Goal: Task Accomplishment & Management: Manage account settings

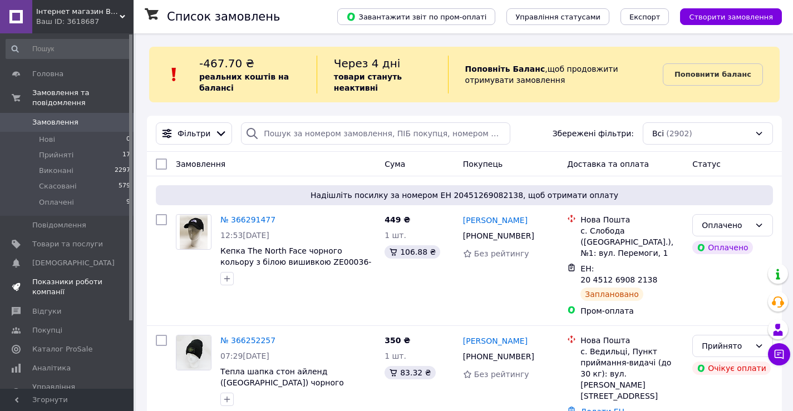
click at [51, 277] on span "Показники роботи компанії" at bounding box center [67, 287] width 71 height 20
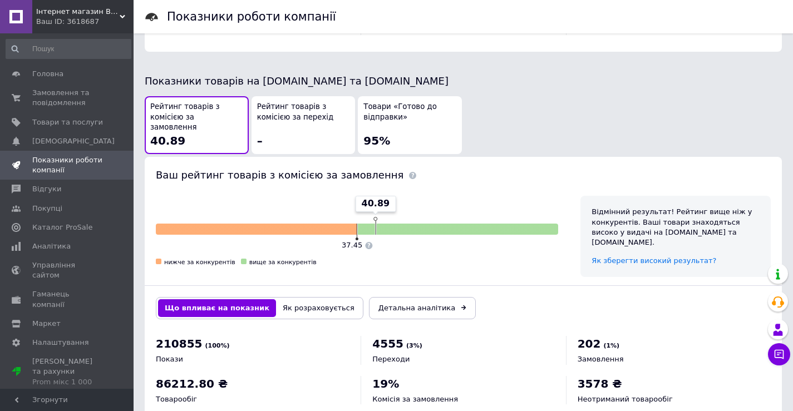
scroll to position [575, 0]
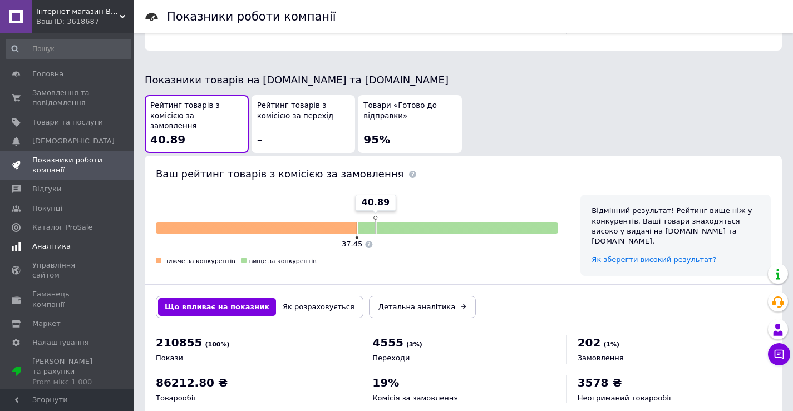
click at [53, 246] on span "Аналітика" at bounding box center [51, 247] width 38 height 10
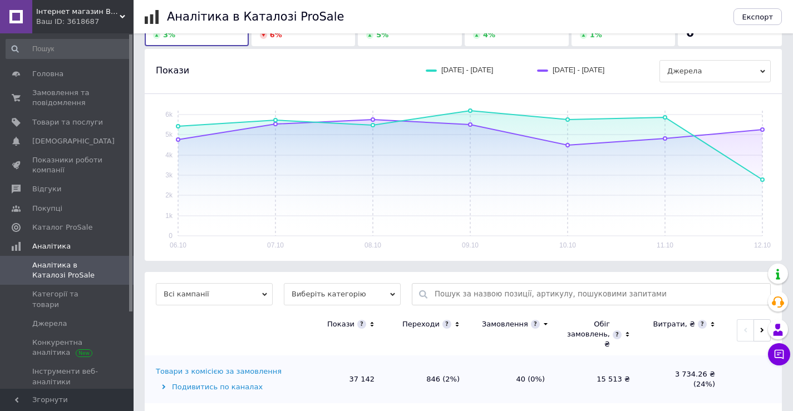
scroll to position [111, 0]
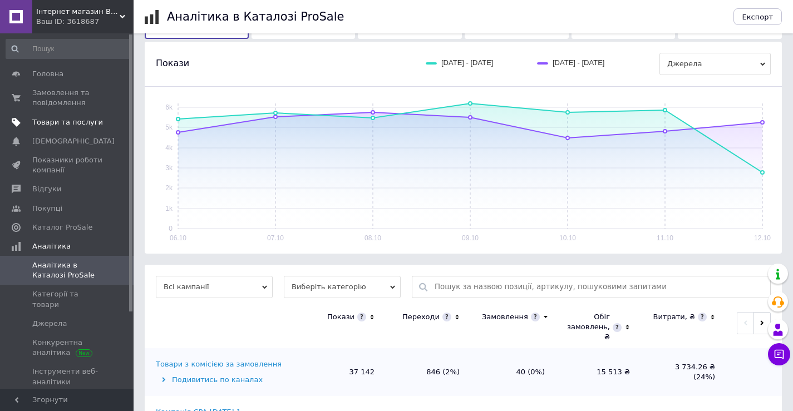
click at [52, 121] on span "Товари та послуги" at bounding box center [67, 122] width 71 height 10
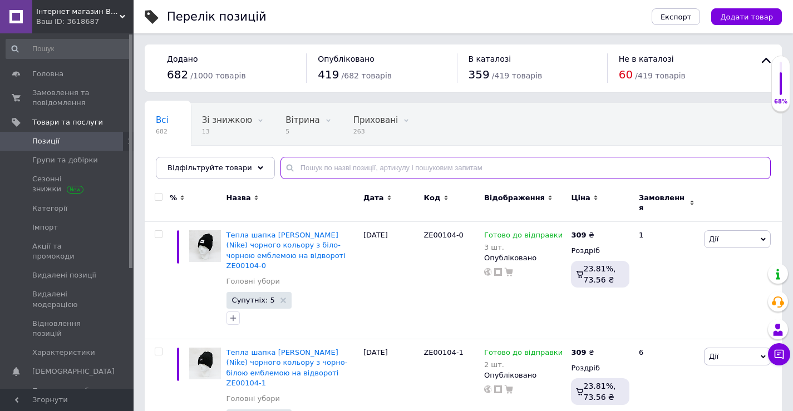
click at [312, 164] on input "text" at bounding box center [526, 168] width 491 height 22
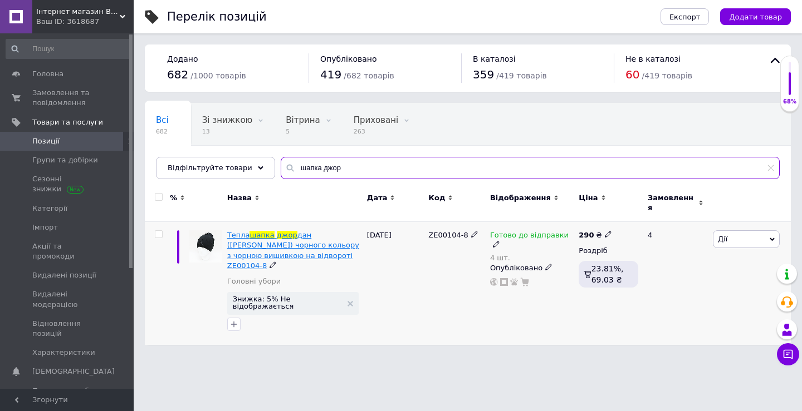
type input "шапка джор"
click at [310, 238] on span "дан ([PERSON_NAME]) чорного кольору з чорною вишивкою на відвороті ZE00104-8" at bounding box center [293, 250] width 132 height 39
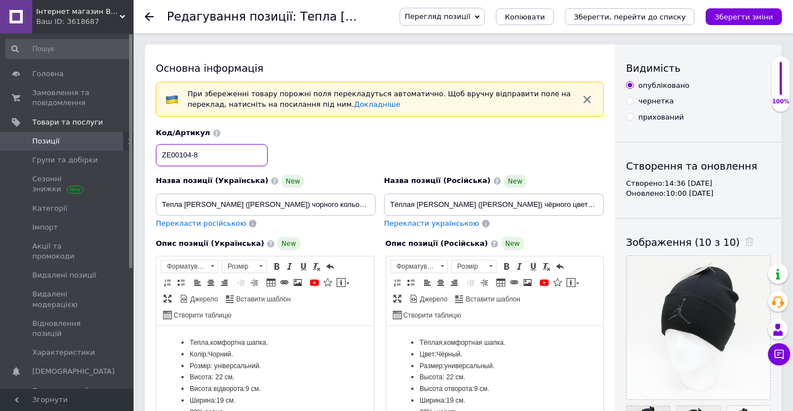
drag, startPoint x: 224, startPoint y: 153, endPoint x: 145, endPoint y: 160, distance: 79.3
click at [145, 160] on div "Основна інформація При збереженні товару порожні поля перекладуться автоматично…" at bounding box center [380, 414] width 470 height 739
click at [545, 15] on span "Копіювати" at bounding box center [525, 17] width 40 height 8
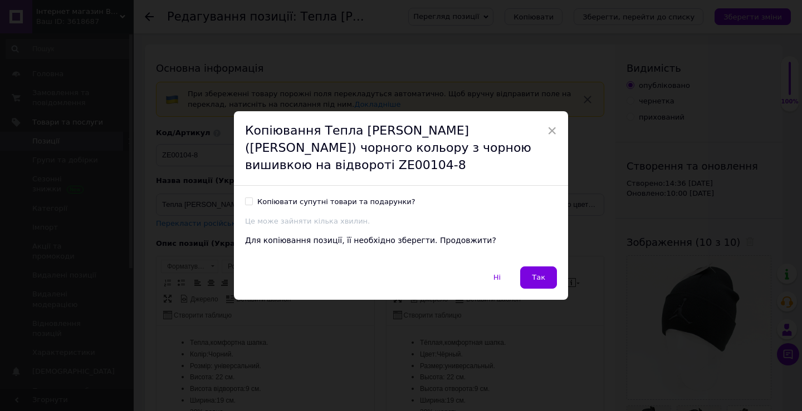
click at [249, 200] on input "Копіювати супутні товари та подарунки?" at bounding box center [248, 201] width 7 height 7
checkbox input "true"
click at [544, 277] on button "Так" at bounding box center [538, 278] width 37 height 22
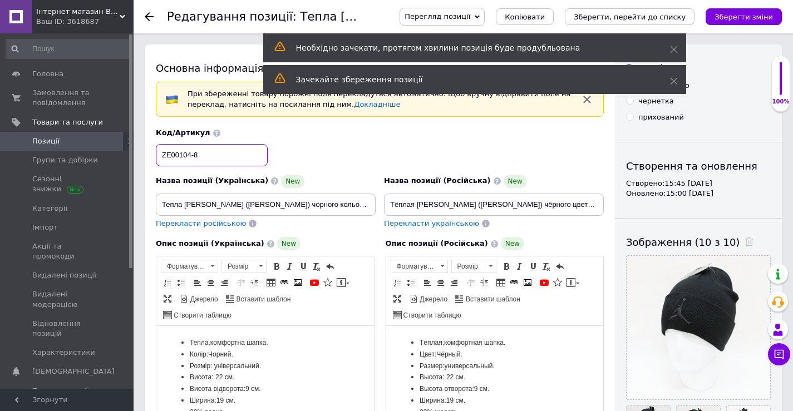
drag, startPoint x: 203, startPoint y: 156, endPoint x: 158, endPoint y: 155, distance: 45.7
click at [158, 155] on input "ZE00104-8" at bounding box center [212, 155] width 112 height 22
paste input "9"
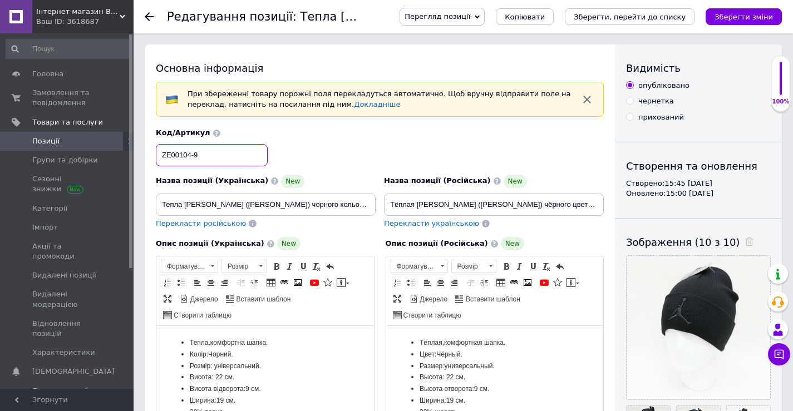
type input "ZE00104-9"
click at [347, 146] on div "Код/Артикул ZE00104-9" at bounding box center [380, 147] width 457 height 46
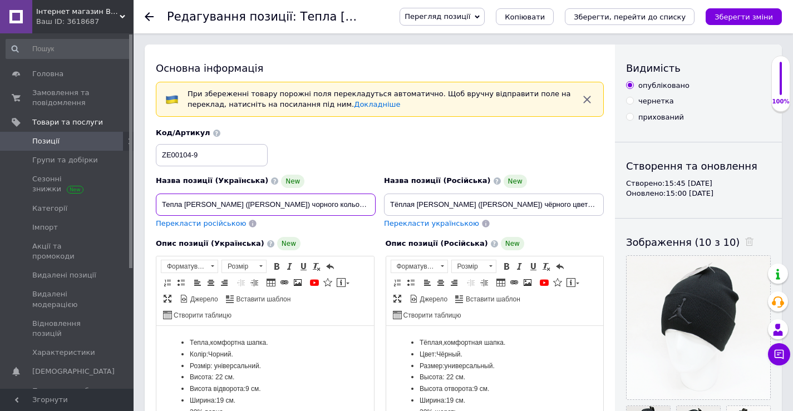
drag, startPoint x: 352, startPoint y: 204, endPoint x: 329, endPoint y: 204, distance: 22.8
click at [329, 204] on input "Тепла [PERSON_NAME] ([PERSON_NAME]) чорного кольору з чорною вишивкою на відвор…" at bounding box center [266, 205] width 220 height 22
type input "Тепла [PERSON_NAME] ([PERSON_NAME]) чорного кольору з білою вишивкою на відворо…"
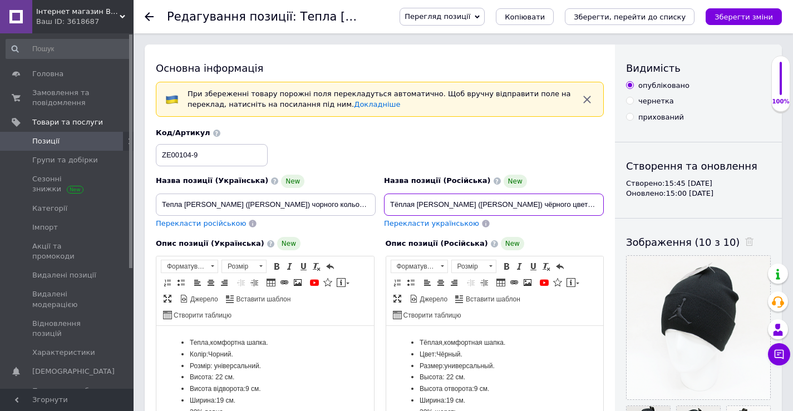
drag, startPoint x: 575, startPoint y: 203, endPoint x: 555, endPoint y: 205, distance: 20.8
click at [555, 205] on input "Тёплая [PERSON_NAME] ([PERSON_NAME]) чёрного цвета с чёрной вышивкой на отворот…" at bounding box center [494, 205] width 220 height 22
type input "Тёплая [PERSON_NAME] ([PERSON_NAME]) чёрного цвета с белой вышивкой на отвороте…"
click at [584, 158] on div "Код/Артикул ZE00104-9" at bounding box center [380, 147] width 457 height 46
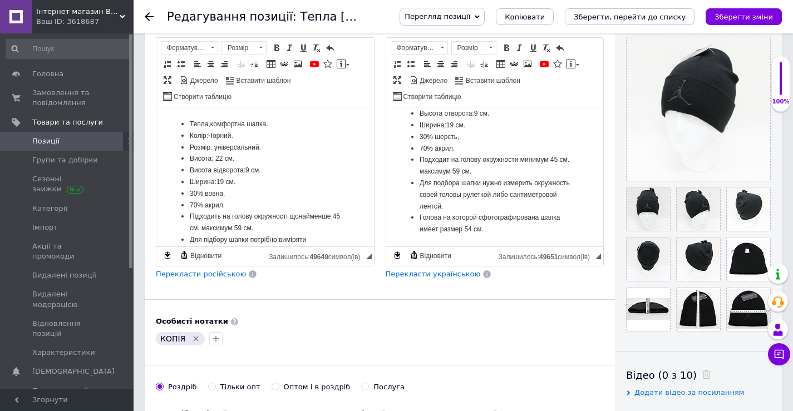
scroll to position [278, 0]
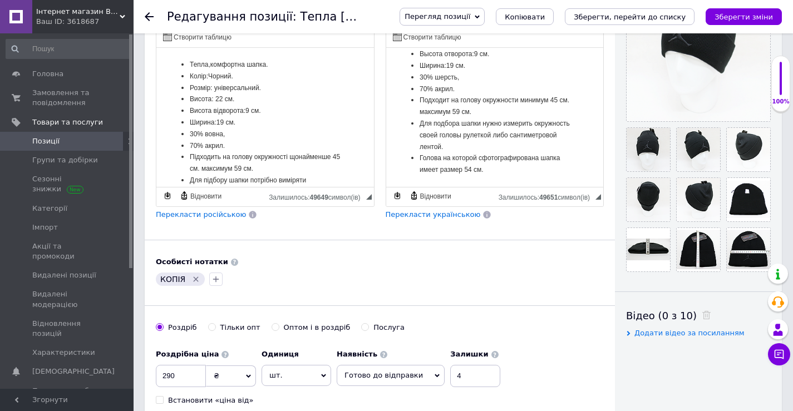
click at [195, 278] on icon "Видалити мітку" at bounding box center [196, 279] width 9 height 9
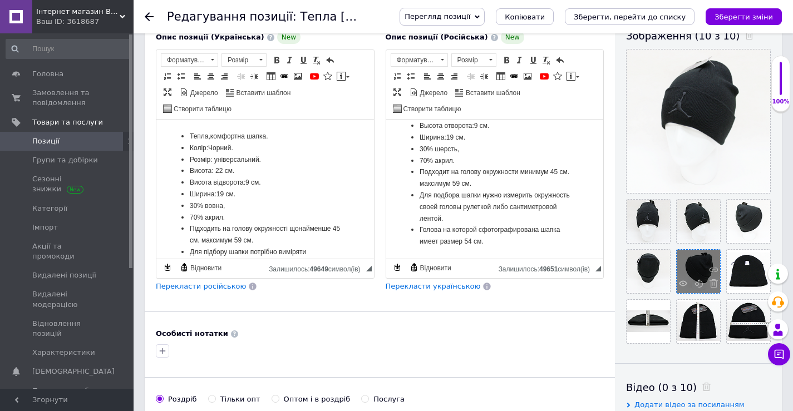
scroll to position [223, 0]
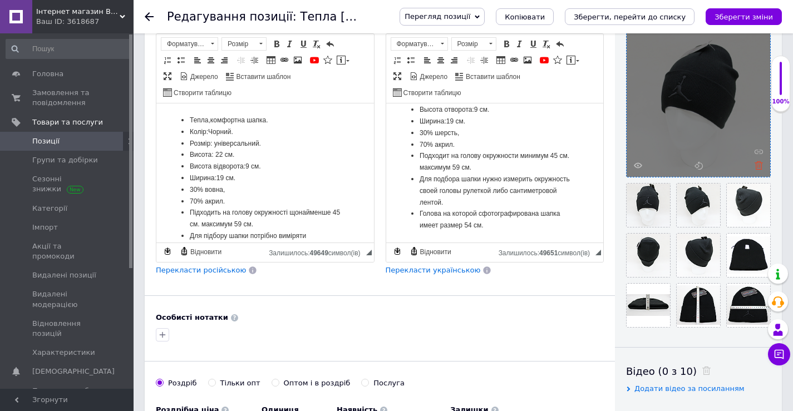
click at [757, 167] on use at bounding box center [759, 165] width 8 height 8
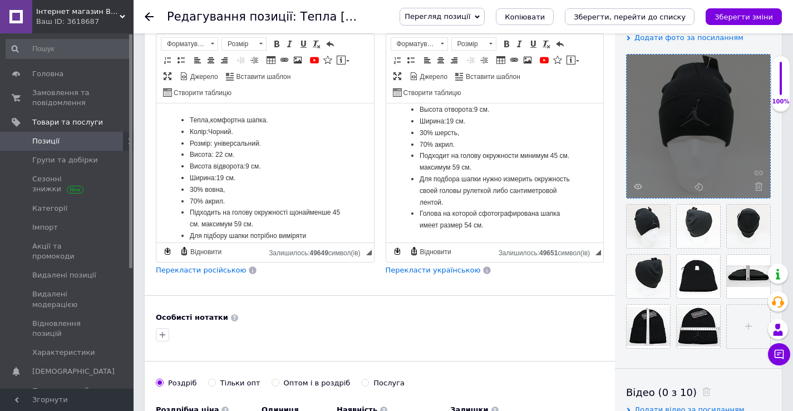
click at [757, 167] on div at bounding box center [699, 127] width 144 height 144
click at [757, 188] on use at bounding box center [759, 187] width 8 height 8
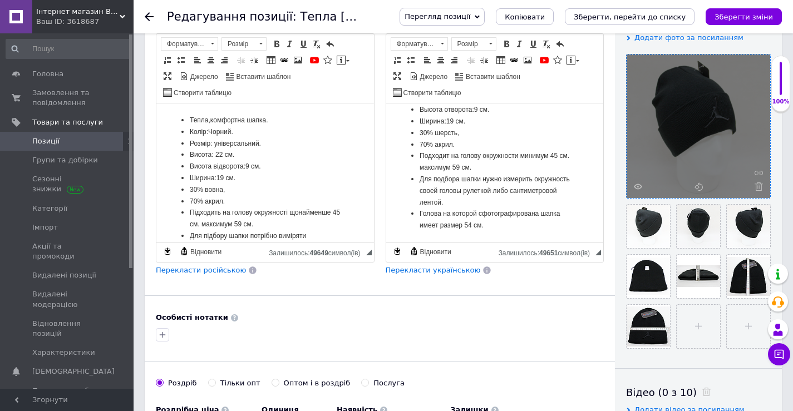
click at [757, 188] on use at bounding box center [759, 187] width 8 height 8
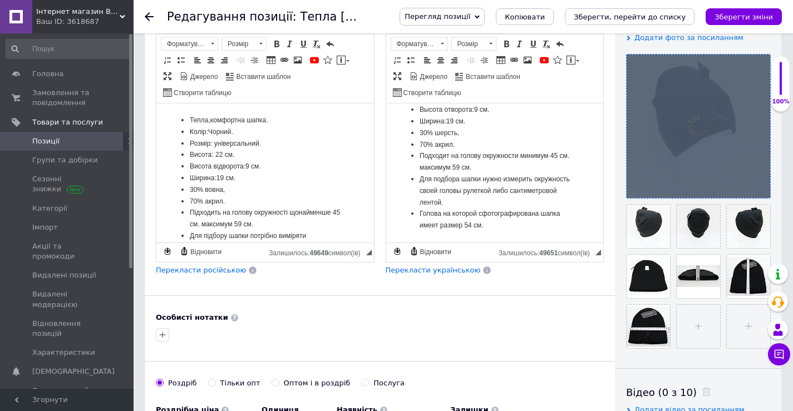
click at [757, 188] on div at bounding box center [699, 127] width 144 height 144
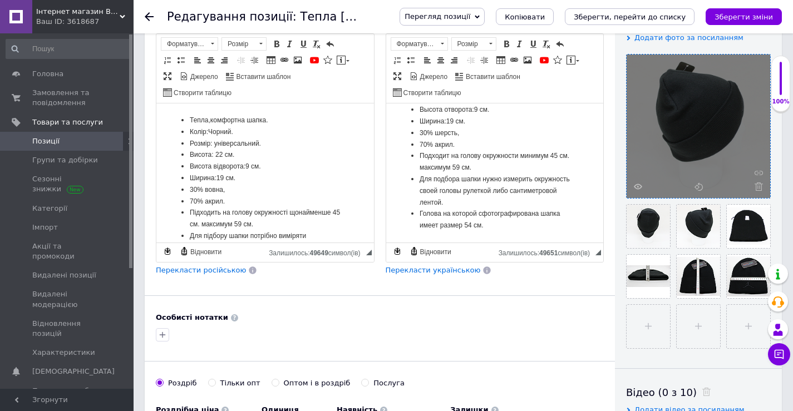
click at [757, 188] on use at bounding box center [759, 187] width 8 height 8
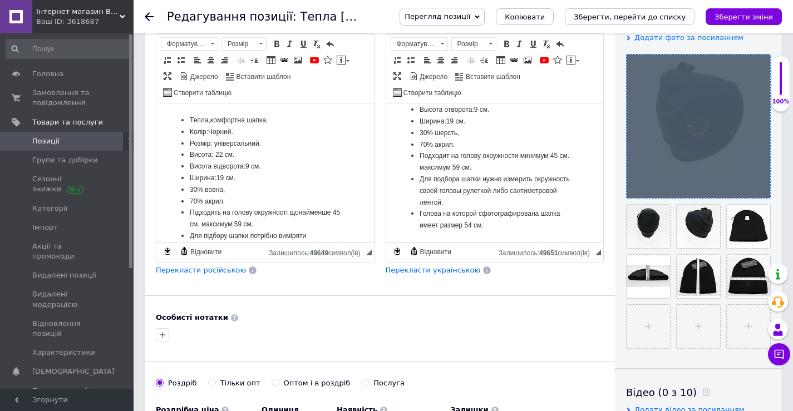
click at [757, 188] on div at bounding box center [699, 127] width 144 height 144
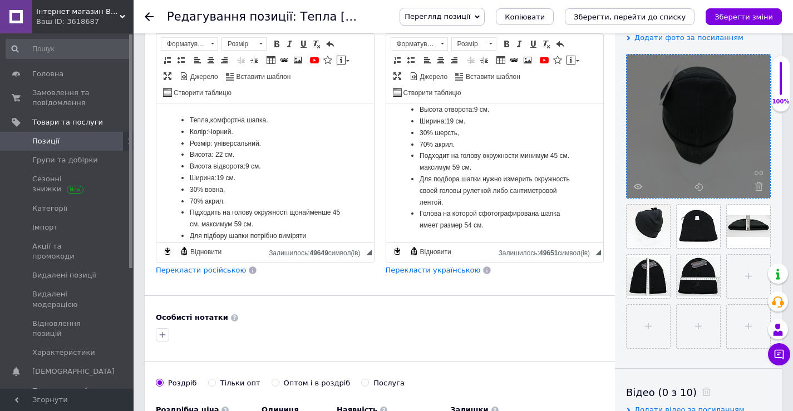
click at [757, 188] on use at bounding box center [759, 187] width 8 height 8
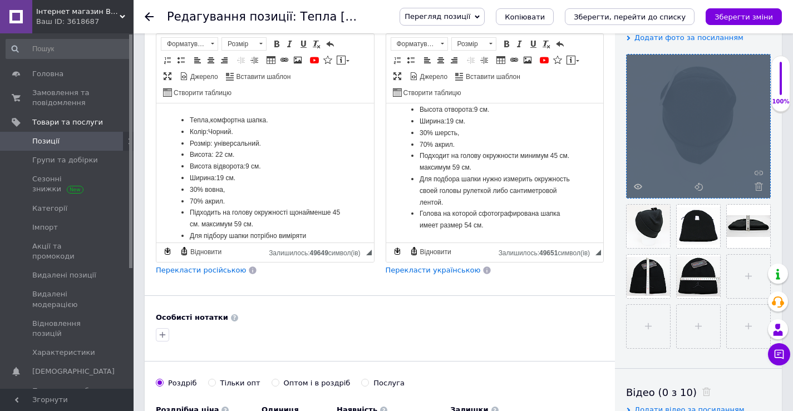
click at [757, 188] on div at bounding box center [699, 127] width 144 height 144
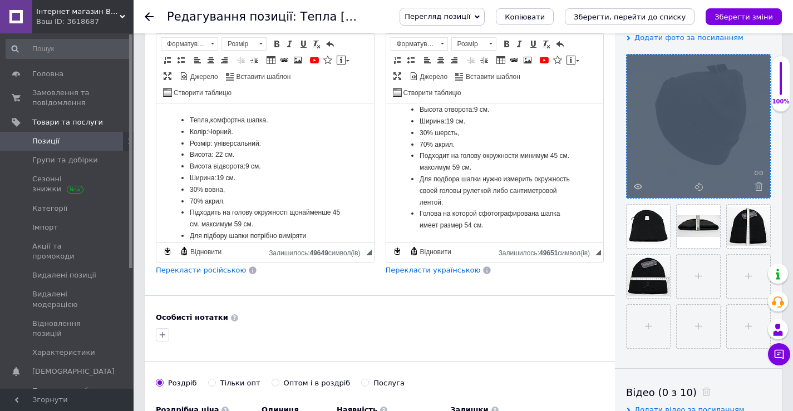
click at [757, 188] on use at bounding box center [759, 187] width 8 height 8
click at [757, 188] on div at bounding box center [699, 127] width 144 height 144
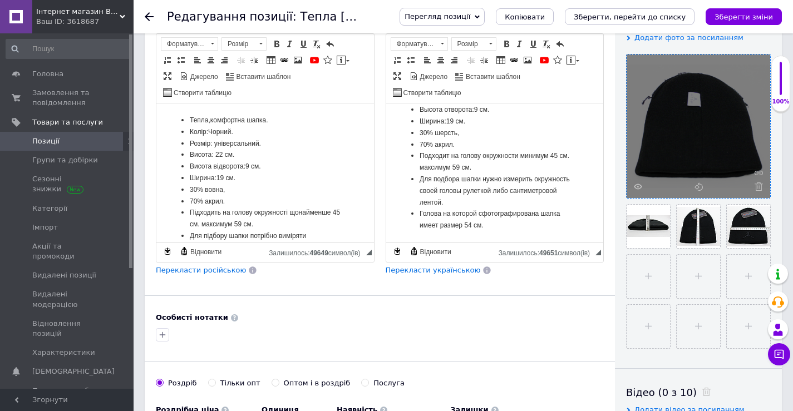
click at [757, 188] on use at bounding box center [759, 187] width 8 height 8
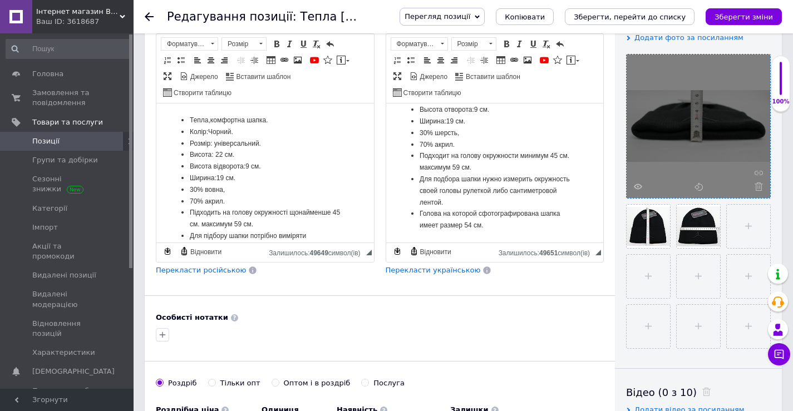
click at [757, 188] on use at bounding box center [759, 187] width 8 height 8
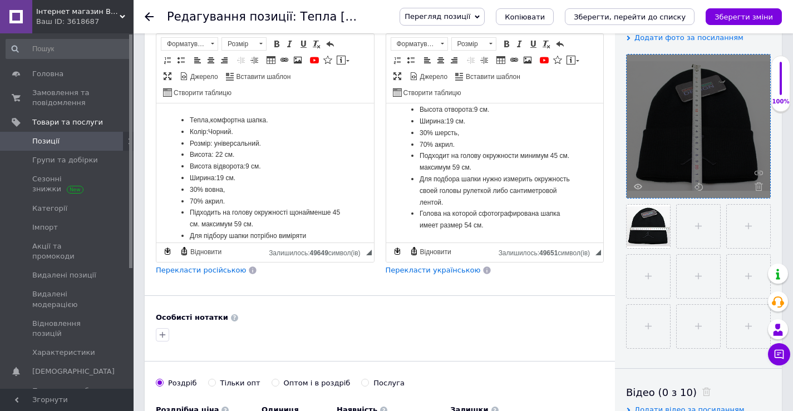
click at [757, 188] on use at bounding box center [759, 187] width 8 height 8
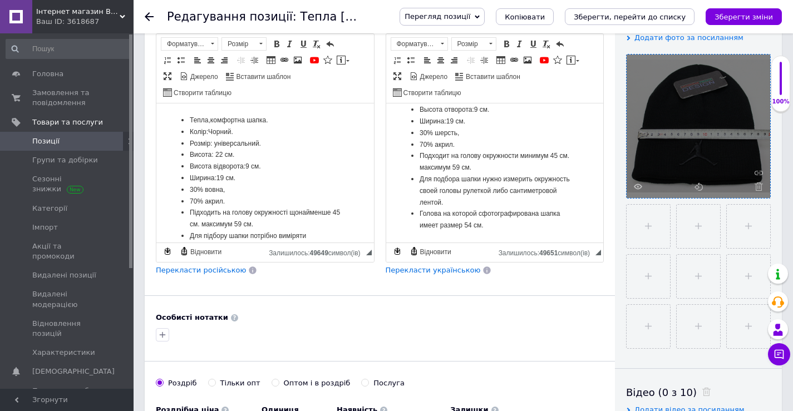
click at [757, 188] on use at bounding box center [759, 187] width 8 height 8
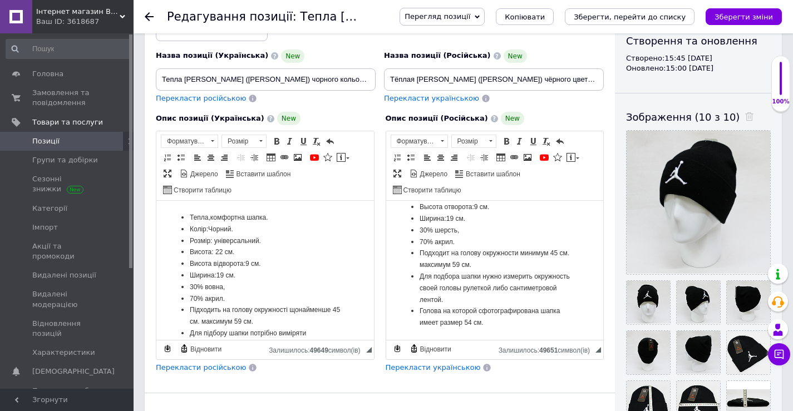
scroll to position [111, 0]
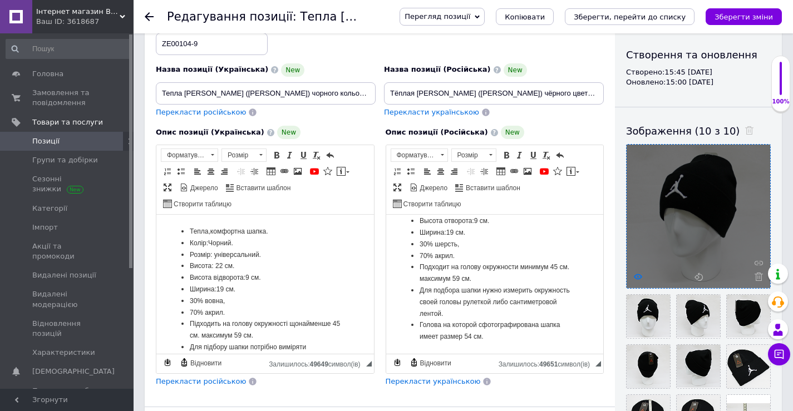
click at [636, 280] on icon at bounding box center [638, 277] width 8 height 8
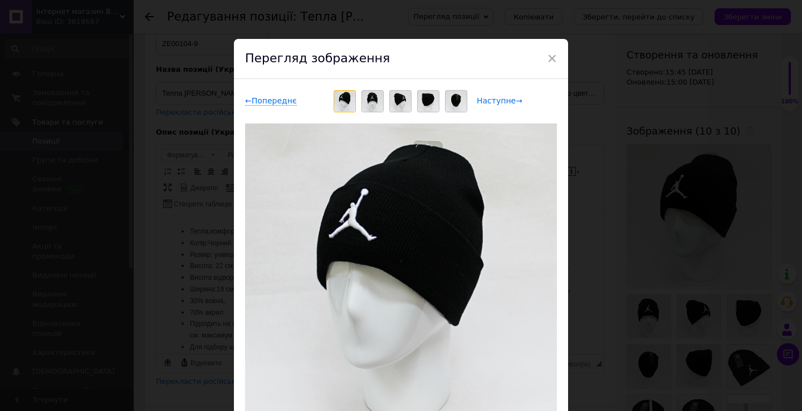
click at [501, 99] on span "Наступне →" at bounding box center [500, 100] width 46 height 9
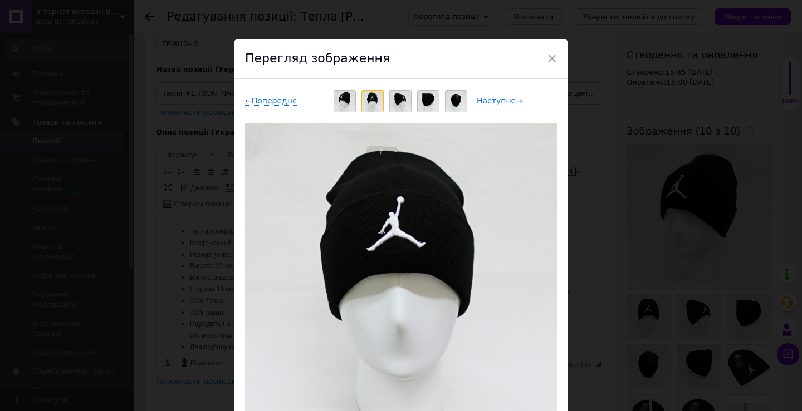
click at [501, 99] on span "Наступне →" at bounding box center [500, 100] width 46 height 9
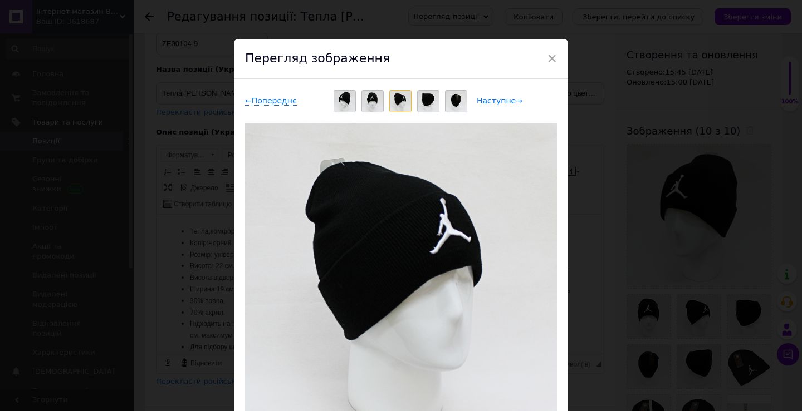
click at [501, 99] on span "Наступне →" at bounding box center [500, 100] width 46 height 9
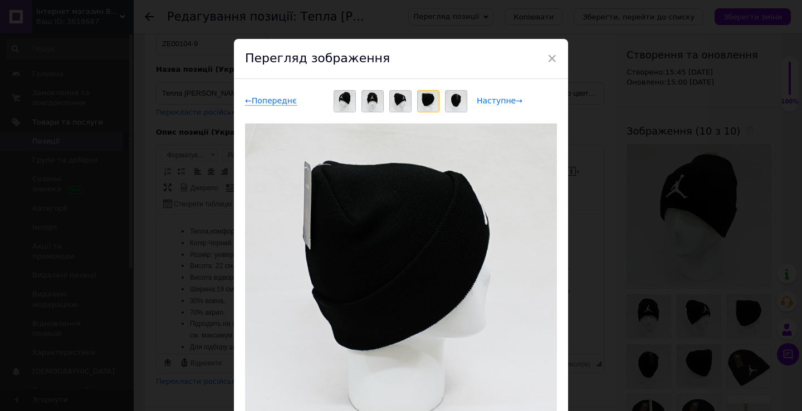
click at [501, 99] on span "Наступне →" at bounding box center [500, 100] width 46 height 9
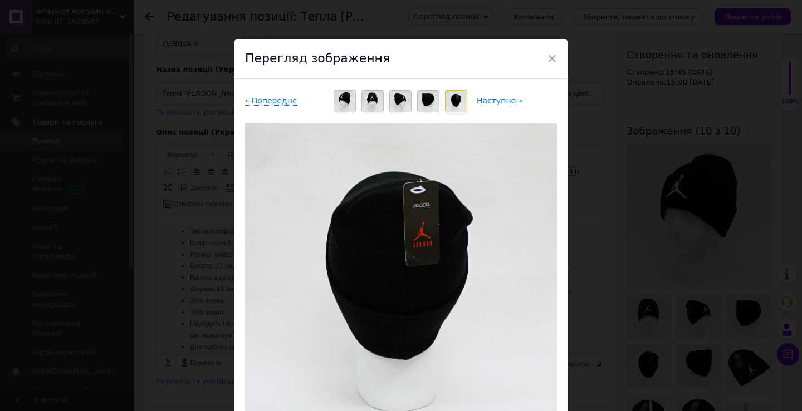
click at [501, 99] on span "Наступне →" at bounding box center [500, 100] width 46 height 9
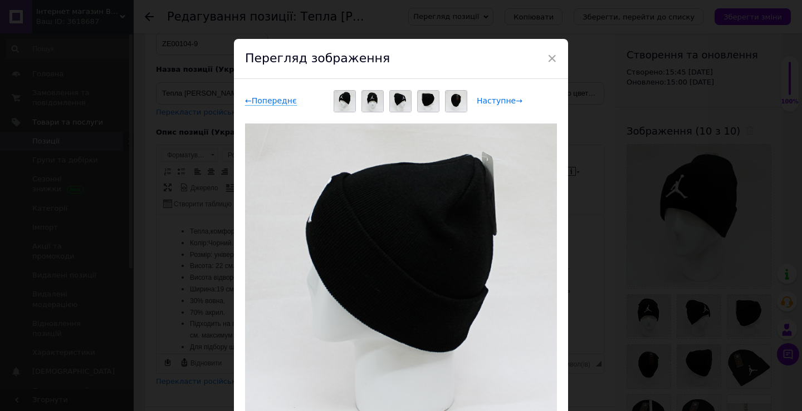
click at [501, 99] on span "Наступне →" at bounding box center [500, 100] width 46 height 9
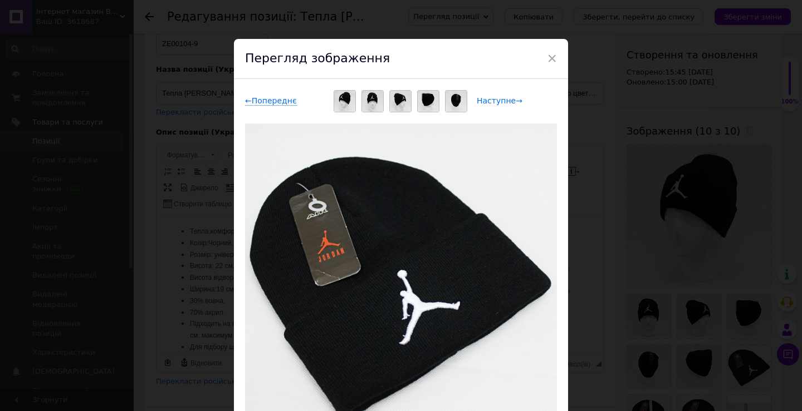
click at [501, 99] on span "Наступне →" at bounding box center [500, 100] width 46 height 9
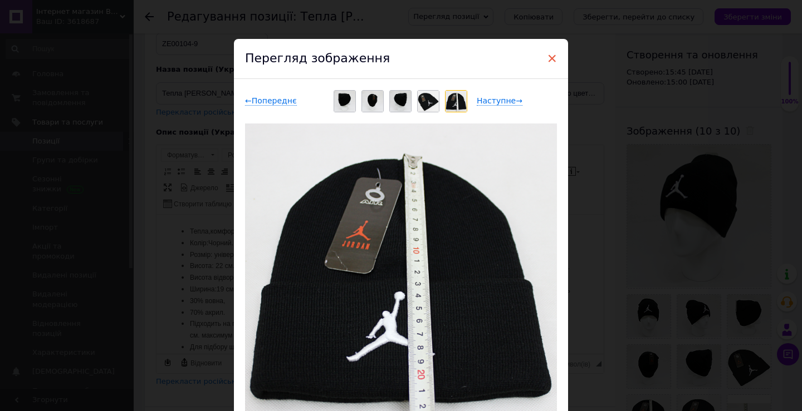
click at [547, 55] on span "×" at bounding box center [552, 58] width 10 height 19
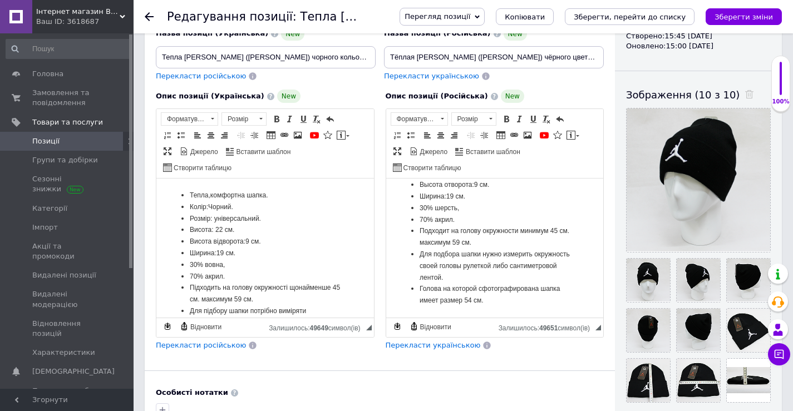
scroll to position [24, 0]
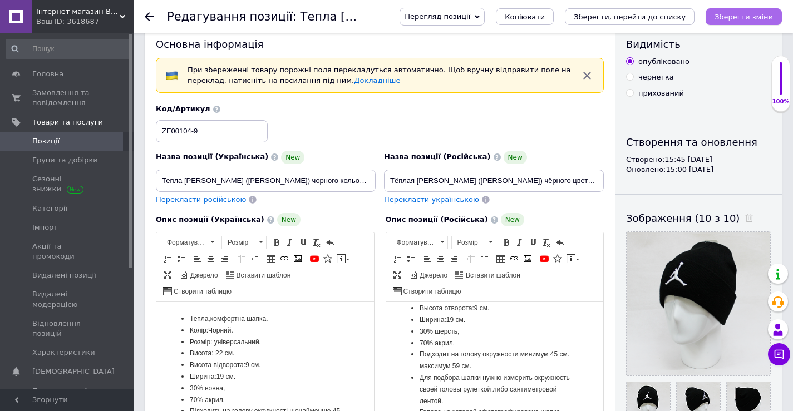
click at [742, 19] on icon "Зберегти зміни" at bounding box center [744, 17] width 58 height 8
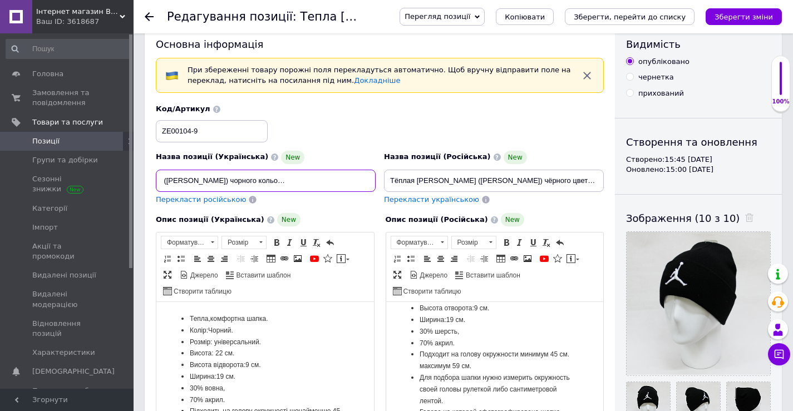
scroll to position [0, 95]
drag, startPoint x: 158, startPoint y: 183, endPoint x: 351, endPoint y: 188, distance: 193.3
click at [405, 189] on div "Назва позиції (Українська) New Тепла [PERSON_NAME] ([PERSON_NAME]) чорного коль…" at bounding box center [380, 154] width 457 height 109
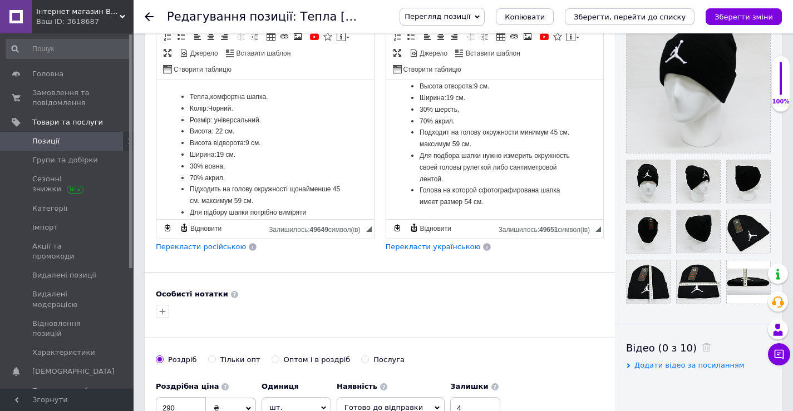
scroll to position [247, 0]
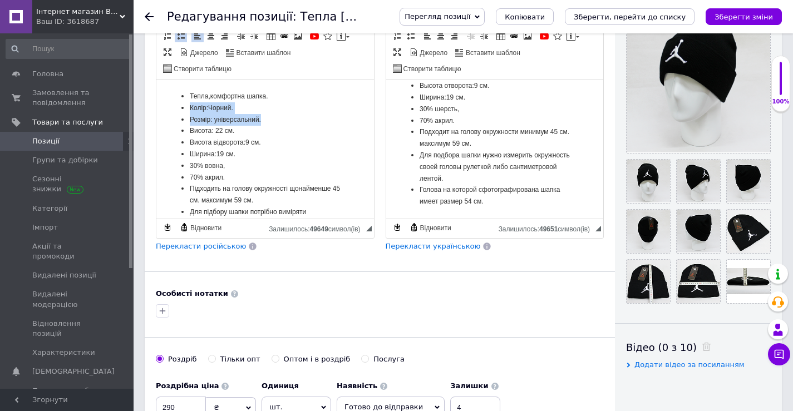
drag, startPoint x: 295, startPoint y: 97, endPoint x: 175, endPoint y: 126, distance: 123.8
click at [175, 126] on ul "Тепла,комфортна шапка. Колір:Чорний. Розмір: універсальний. Висота: 22 см. Висо…" at bounding box center [265, 178] width 195 height 174
click at [325, 120] on li "Розмір: універсальний." at bounding box center [265, 120] width 151 height 12
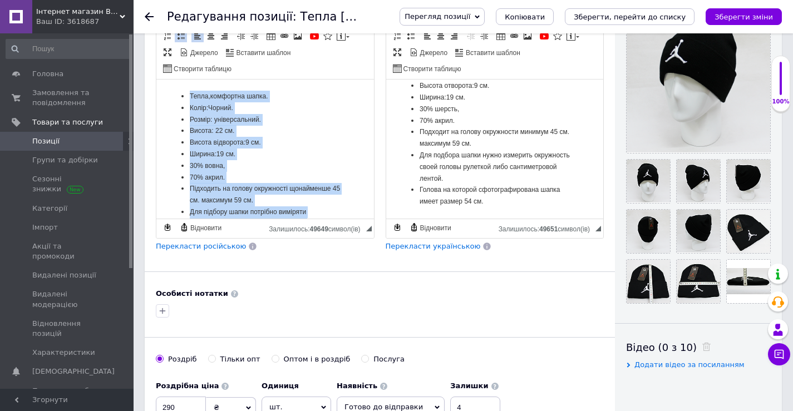
scroll to position [57, 0]
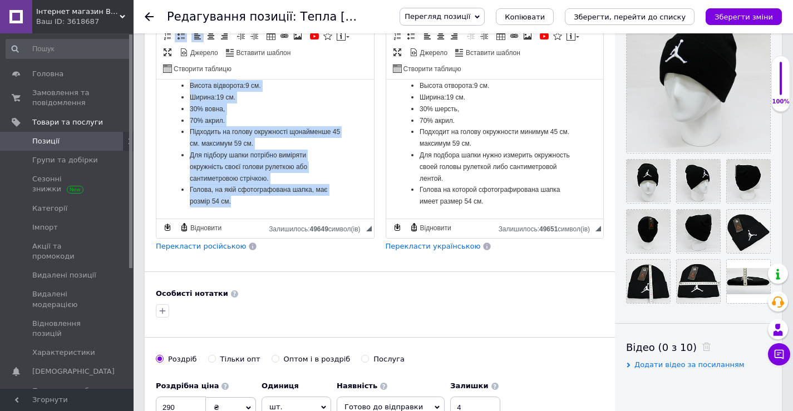
drag, startPoint x: 178, startPoint y: 96, endPoint x: 349, endPoint y: 242, distance: 224.4
click at [349, 219] on html "Тепла,комфортна шапка. Колір:Чорний. Розмір: універсальний. Висота: 22 см. Висо…" at bounding box center [265, 121] width 218 height 196
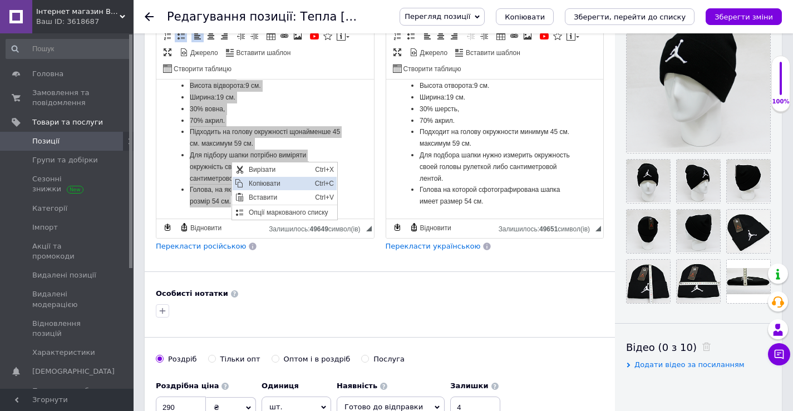
scroll to position [0, 0]
drag, startPoint x: 276, startPoint y: 181, endPoint x: 276, endPoint y: 190, distance: 9.5
click at [276, 181] on span "Копіювати" at bounding box center [279, 183] width 66 height 13
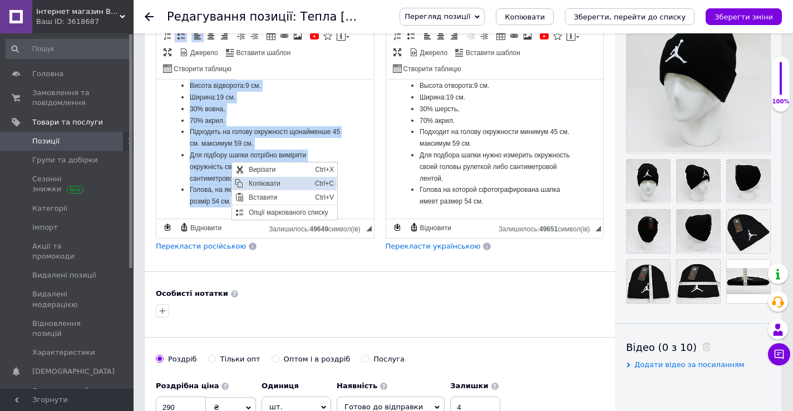
copy ul "Тепла,комфортна шапка. Колір:Чорний. Розмір: універсальний. Висота: 22 см. Висо…"
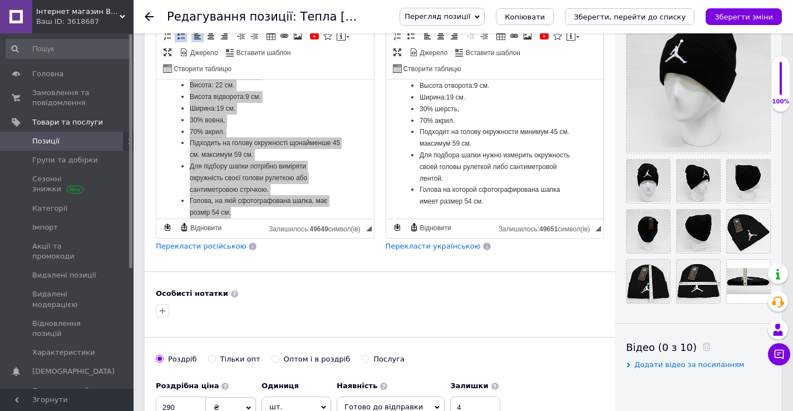
click at [332, 319] on div at bounding box center [380, 311] width 453 height 18
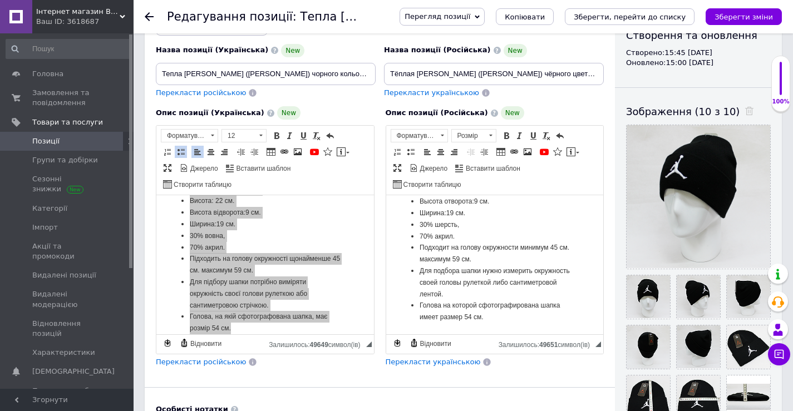
scroll to position [0, 0]
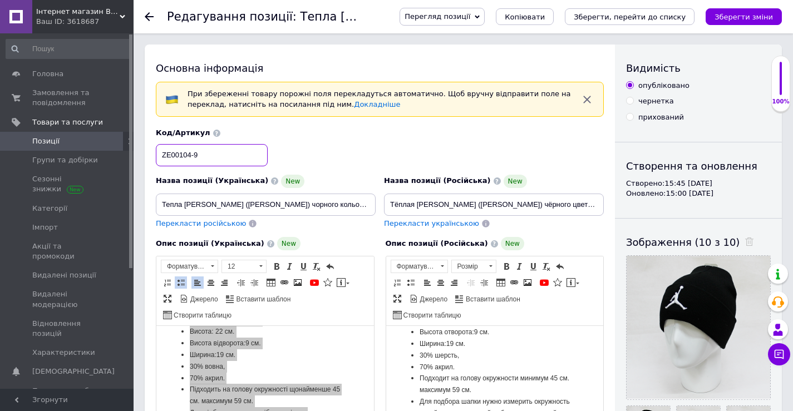
drag, startPoint x: 193, startPoint y: 154, endPoint x: 160, endPoint y: 150, distance: 33.0
click at [160, 150] on input "ZE00104-9" at bounding box center [212, 155] width 112 height 22
click at [560, 147] on div "Код/Артикул ZE00104-9" at bounding box center [380, 147] width 457 height 46
click at [569, 131] on div "Код/Артикул ZE00104-9" at bounding box center [380, 147] width 457 height 46
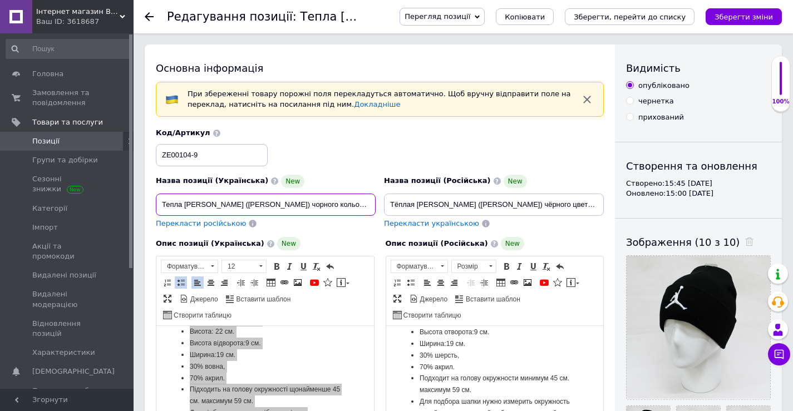
scroll to position [0, 95]
drag, startPoint x: 160, startPoint y: 204, endPoint x: 420, endPoint y: 204, distance: 260.0
click at [420, 204] on div "Назва позиції (Українська) New Тепла [PERSON_NAME] ([PERSON_NAME]) чорного коль…" at bounding box center [380, 178] width 457 height 109
click at [344, 205] on input "Тепла [PERSON_NAME] ([PERSON_NAME]) чорного кольору з білою вишивкою на відворо…" at bounding box center [266, 205] width 220 height 22
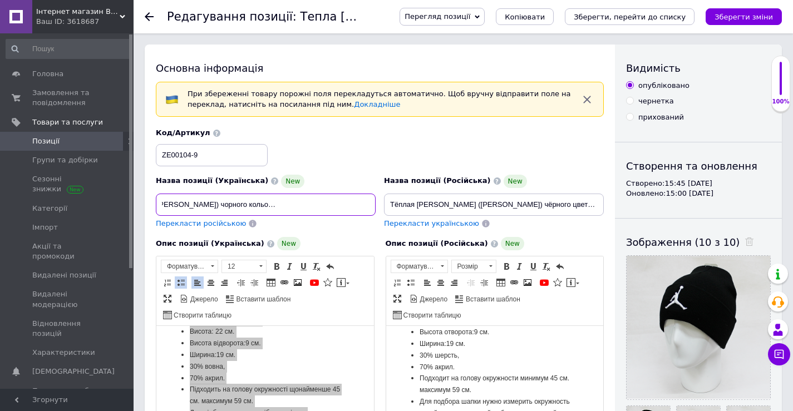
scroll to position [0, 95]
type input "Тепла [PERSON_NAME] ([PERSON_NAME]) чорного кольору з білою вишивкою на відворо…"
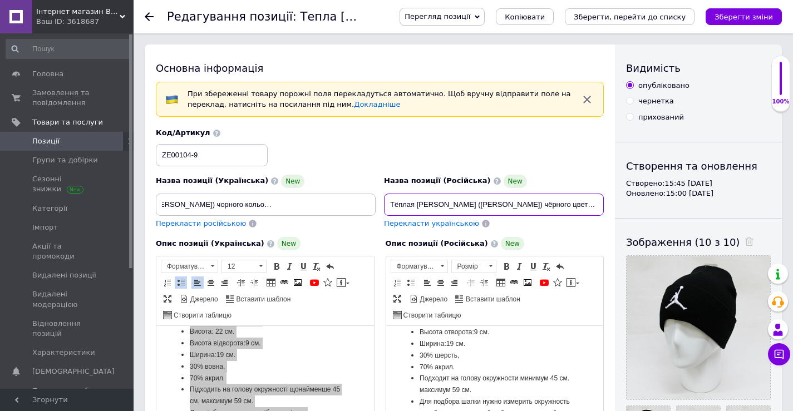
click at [509, 205] on input "Тёплая [PERSON_NAME] ([PERSON_NAME]) чёрного цвета с белой вышивкой на отвороте…" at bounding box center [494, 205] width 220 height 22
click at [592, 204] on input "Тёплая [PERSON_NAME] ([PERSON_NAME]) чёрного цвета с белой вышивкой на отвороте…" at bounding box center [494, 205] width 220 height 22
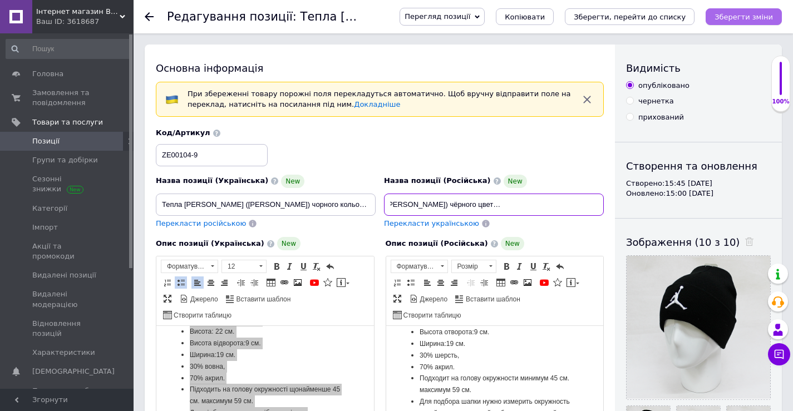
type input "Тёплая [PERSON_NAME] ([PERSON_NAME]) чёрного цвета с белой вышивкой на отвороте…"
click at [736, 13] on icon "Зберегти зміни" at bounding box center [744, 17] width 58 height 8
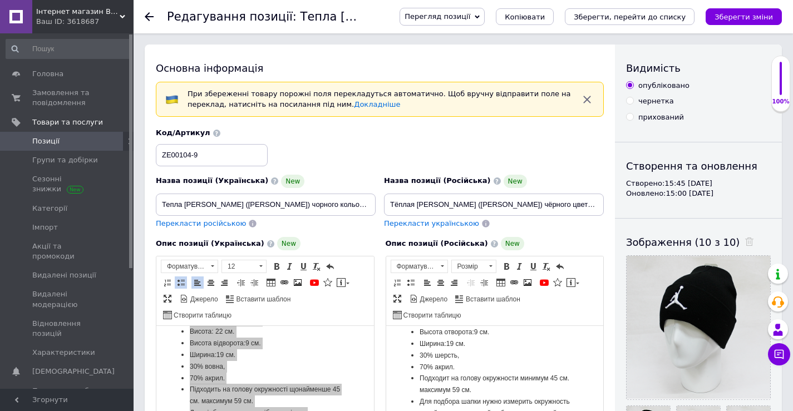
click at [555, 148] on div "Код/Артикул ZE00104-9" at bounding box center [380, 147] width 457 height 46
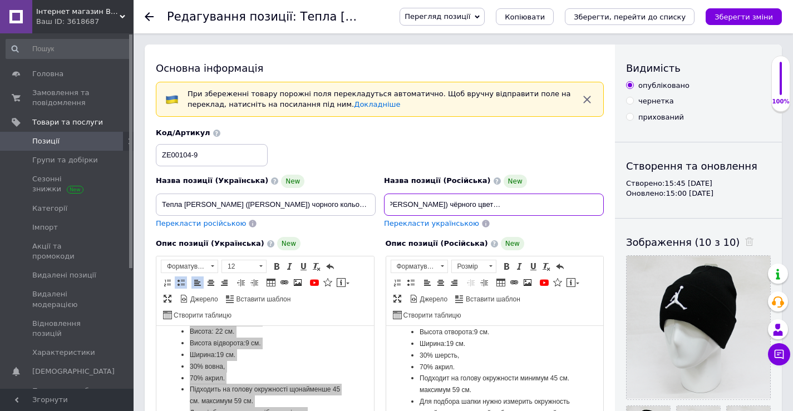
drag, startPoint x: 388, startPoint y: 205, endPoint x: 644, endPoint y: 211, distance: 256.2
click at [720, 205] on div "Основна інформація При збереженні товару порожні поля перекладуться автоматично…" at bounding box center [464, 414] width 638 height 739
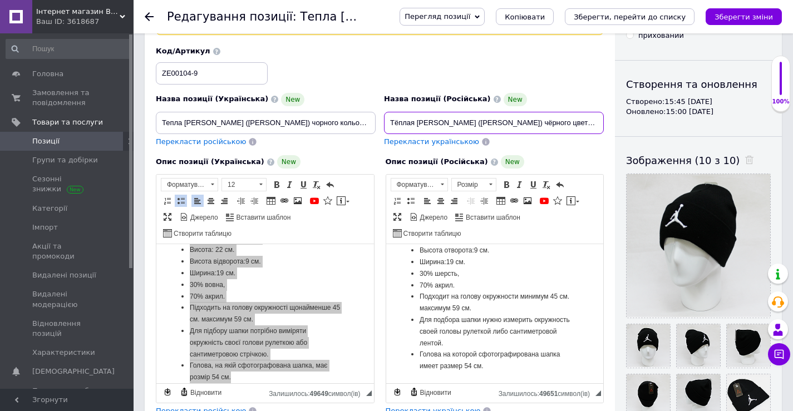
scroll to position [223, 0]
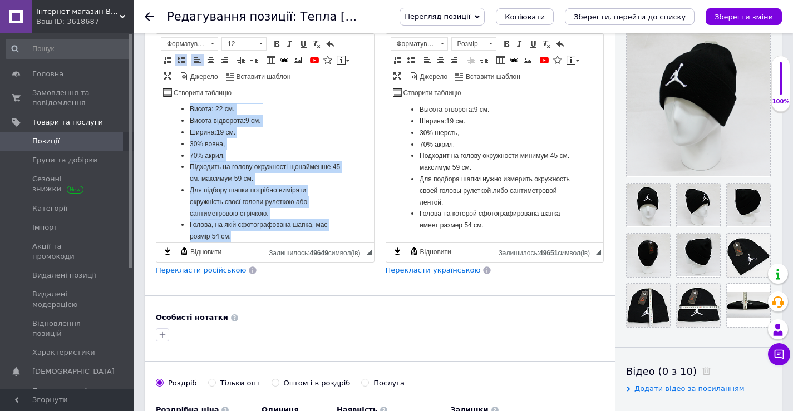
click at [246, 238] on li "Голова, на якій сфотографована шапка, має розмір 54 см." at bounding box center [265, 230] width 151 height 23
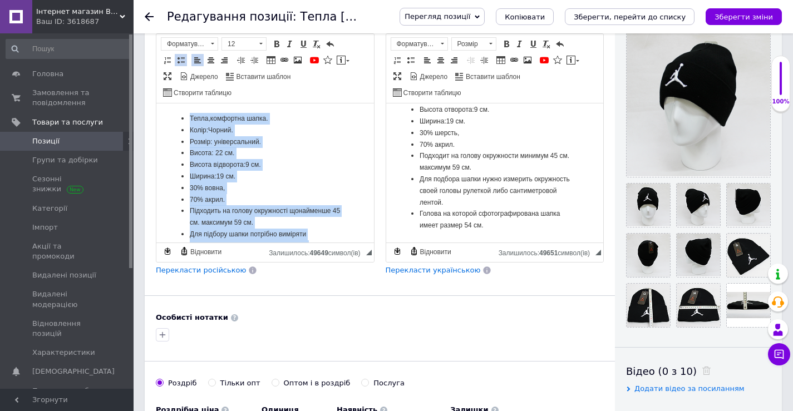
scroll to position [0, 0]
drag, startPoint x: 247, startPoint y: 237, endPoint x: 154, endPoint y: 94, distance: 170.2
click at [156, 104] on html "Тепла,комфортна шапка. Колір:Чорний. Розмір: універсальний. Висота: 22 см. Висо…" at bounding box center [265, 202] width 218 height 196
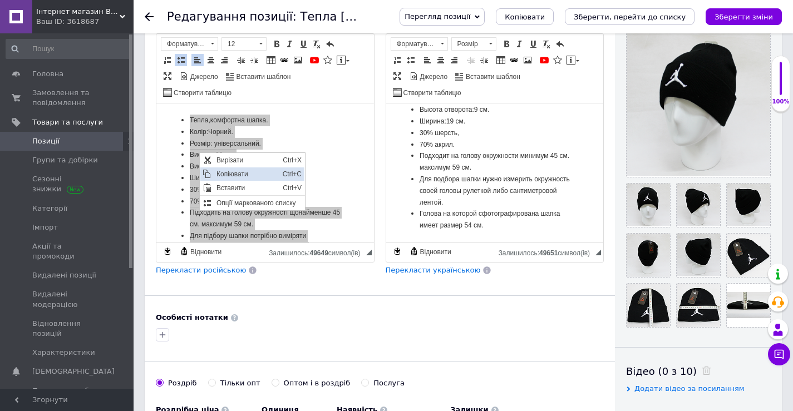
click at [229, 172] on span "Копіювати" at bounding box center [247, 174] width 66 height 13
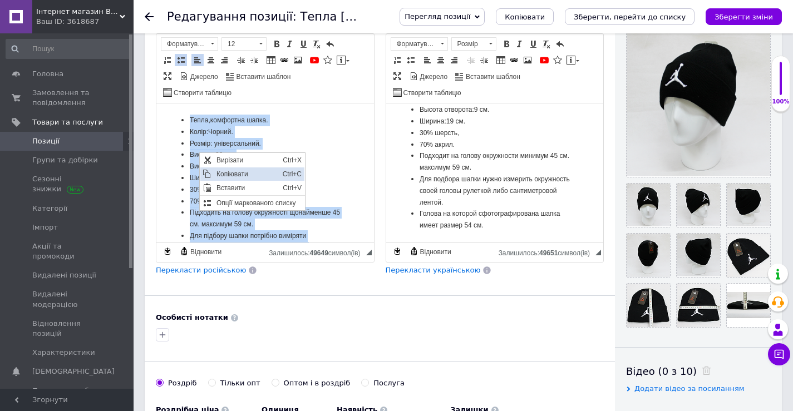
copy ul "Тепла,комфортна шапка. Колір:Чорний. Розмір: універсальний. Висота: 22 см. Висо…"
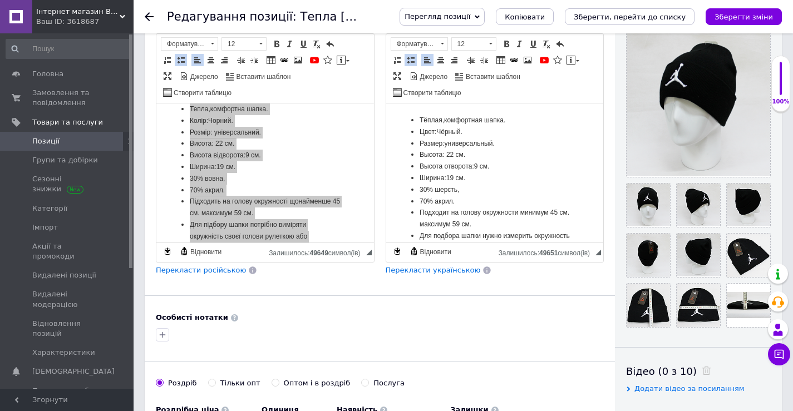
drag, startPoint x: 503, startPoint y: 226, endPoint x: 408, endPoint y: 142, distance: 127.0
click at [388, 104] on html "Тёплая,комфортная шапка. Цвет:Чёрный. Размер:универсальный. Высота: 22 см. Высо…" at bounding box center [495, 202] width 218 height 196
drag, startPoint x: 429, startPoint y: 151, endPoint x: 815, endPoint y: 254, distance: 400.1
click at [458, 170] on span "Копіювати" at bounding box center [476, 172] width 66 height 13
copy ul "Тёплая,комфортная шапка. Цвет:Чёрный. Размер:универсальный. Высота: 22 см. Высо…"
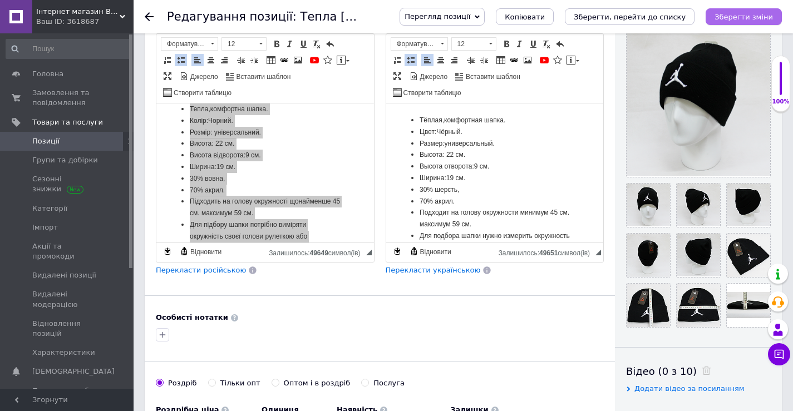
click at [763, 13] on icon "Зберегти зміни" at bounding box center [744, 17] width 58 height 8
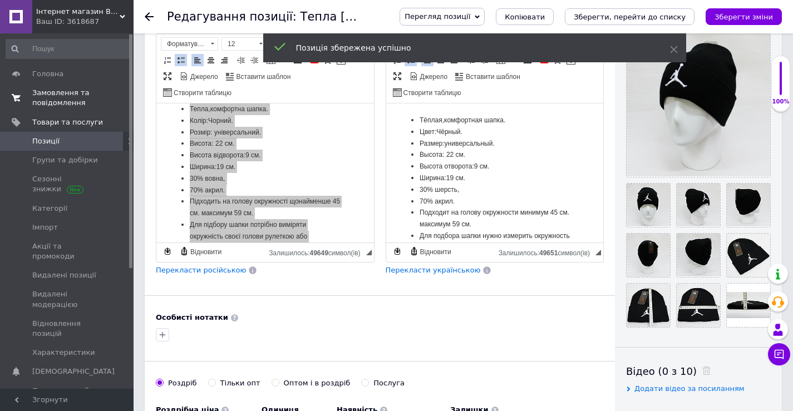
click at [47, 96] on span "Замовлення та повідомлення" at bounding box center [67, 98] width 71 height 20
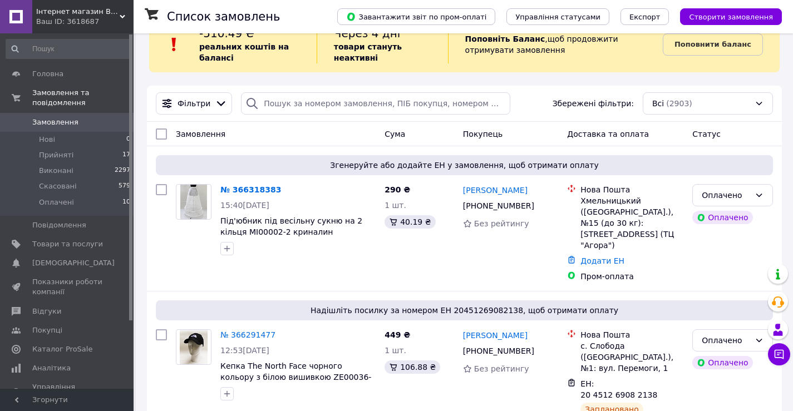
scroll to position [56, 0]
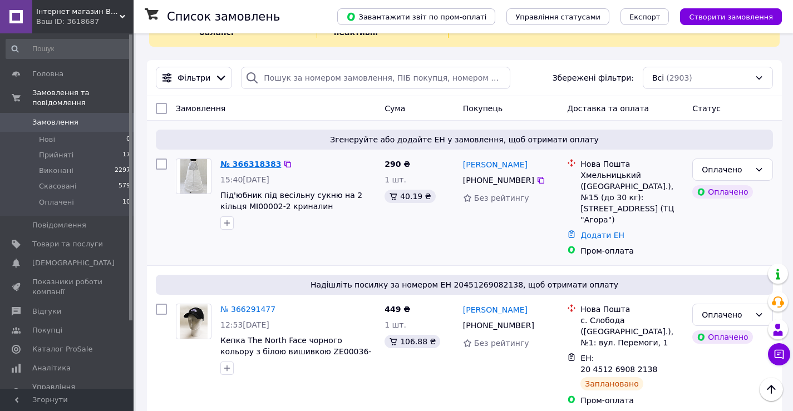
click at [256, 165] on link "№ 366318383" at bounding box center [250, 164] width 61 height 9
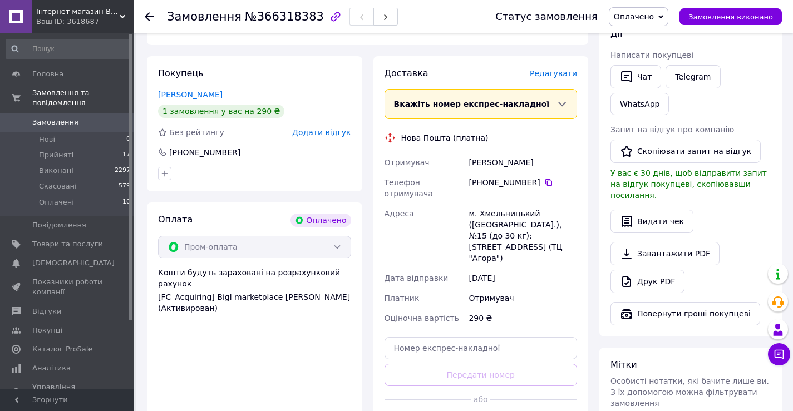
scroll to position [223, 0]
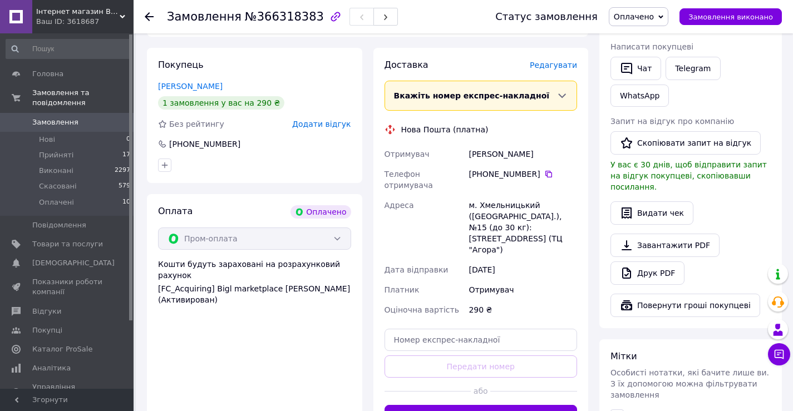
click at [471, 405] on button "Згенерувати ЕН" at bounding box center [481, 416] width 193 height 22
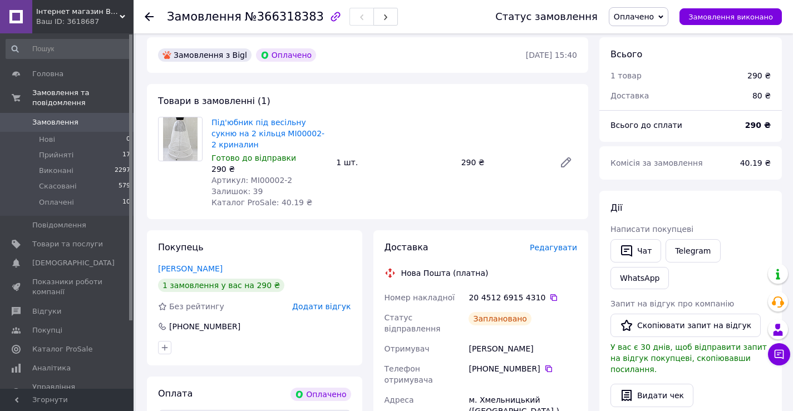
scroll to position [0, 0]
